Goal: Task Accomplishment & Management: Complete application form

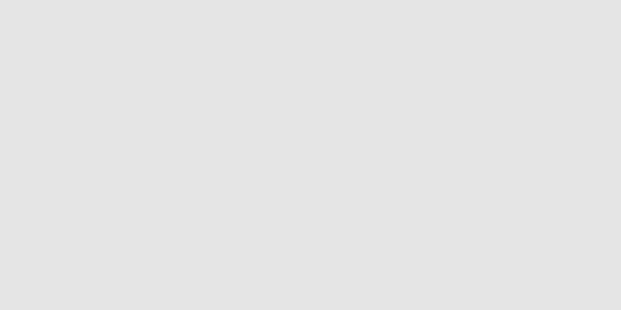
click at [349, 72] on app-root at bounding box center [310, 155] width 621 height 310
